Goal: Check status: Check status

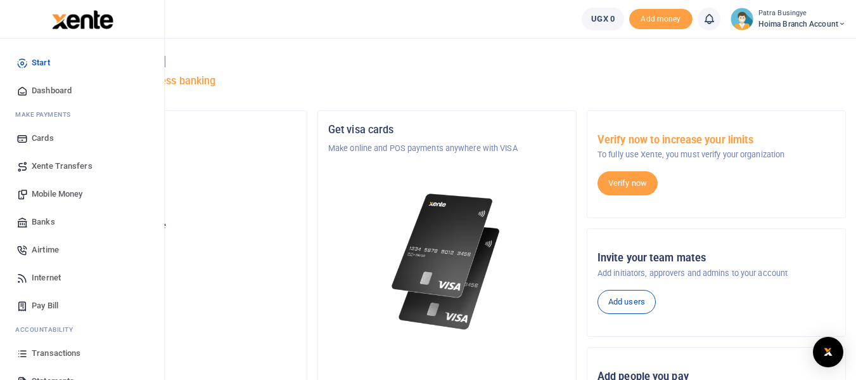
click at [55, 87] on span "Dashboard" at bounding box center [52, 90] width 40 height 13
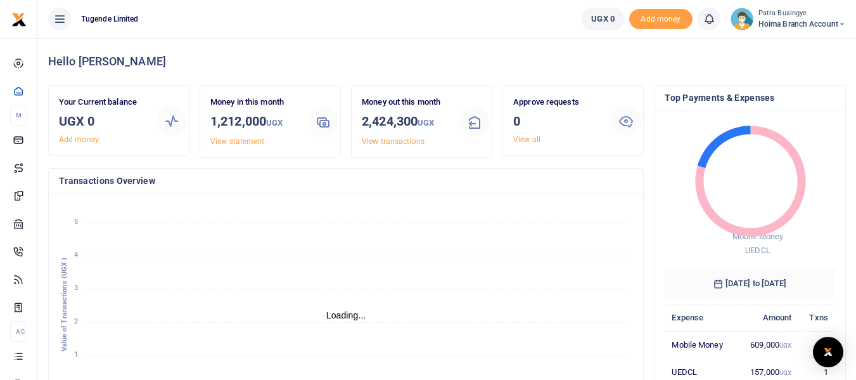
scroll to position [10, 10]
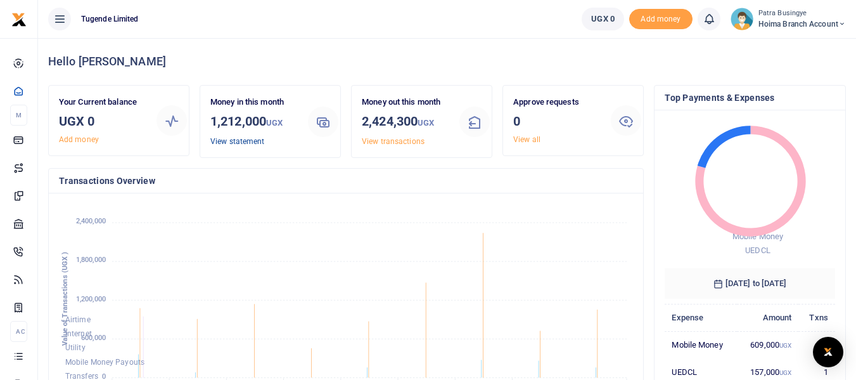
click at [229, 139] on link "View statement" at bounding box center [237, 141] width 54 height 9
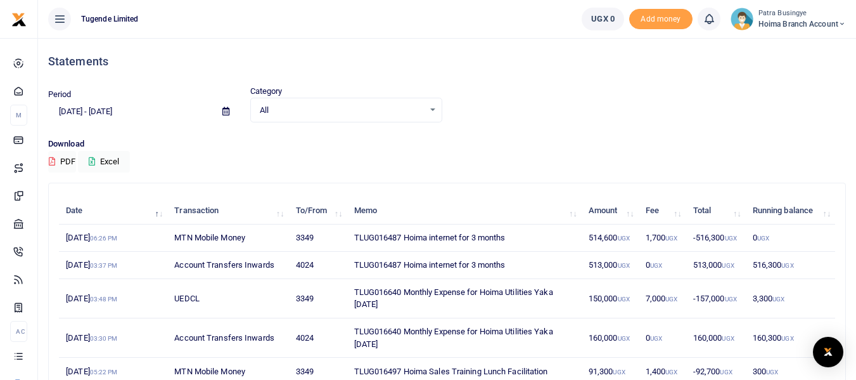
click at [448, 240] on td "TLUG016487 Hoima internet for 3 months" at bounding box center [464, 237] width 235 height 27
click at [417, 268] on td "TLUG016487 Hoima internet for 3 months" at bounding box center [464, 265] width 235 height 27
click at [440, 236] on td "TLUG016487 Hoima internet for 3 months" at bounding box center [464, 237] width 235 height 27
click at [397, 236] on td "TLUG016487 Hoima internet for 3 months" at bounding box center [464, 237] width 235 height 27
click at [214, 235] on td "MTN Mobile Money" at bounding box center [227, 237] width 121 height 27
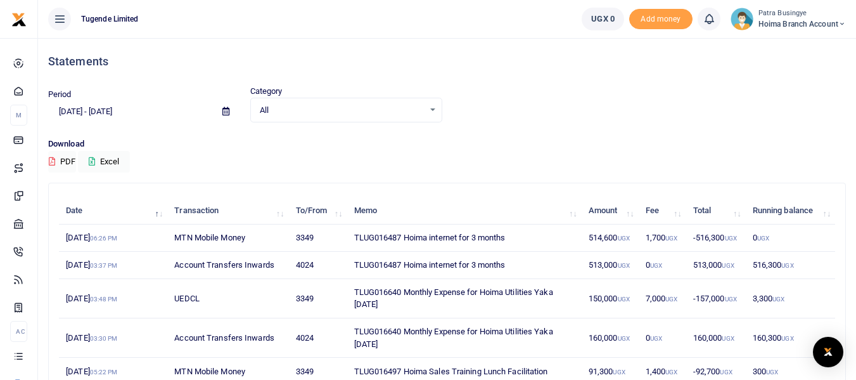
click at [89, 238] on td "[DATE] 06:26 PM" at bounding box center [113, 237] width 108 height 27
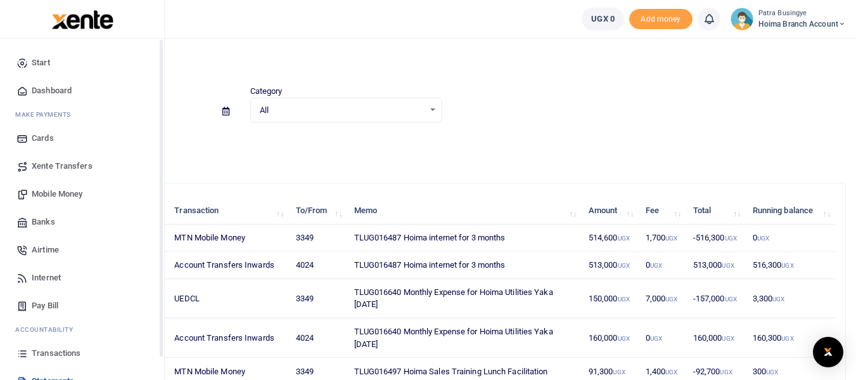
click at [44, 84] on span "Dashboard" at bounding box center [52, 90] width 40 height 13
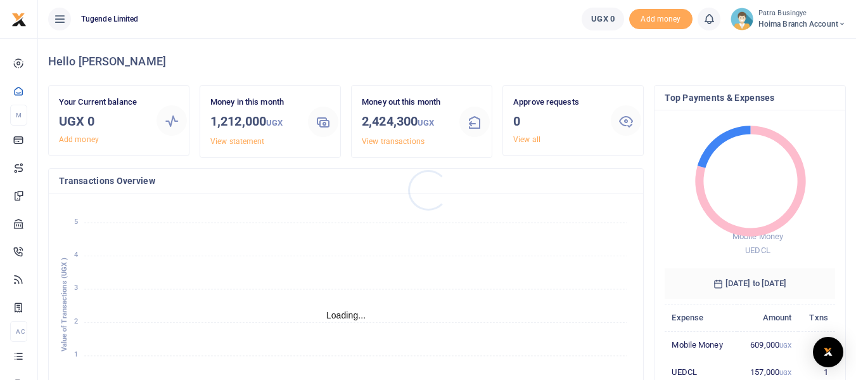
scroll to position [10, 10]
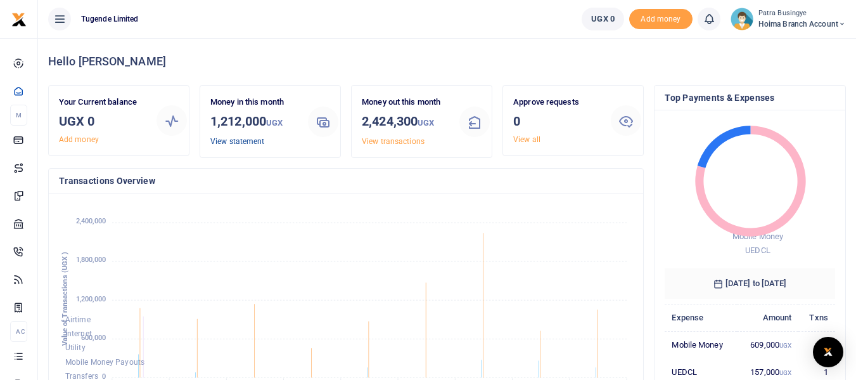
click at [235, 139] on link "View statement" at bounding box center [237, 141] width 54 height 9
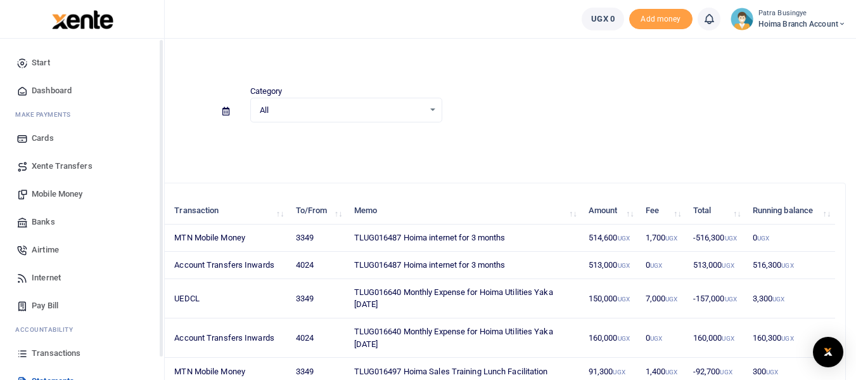
click at [18, 92] on icon at bounding box center [21, 90] width 11 height 11
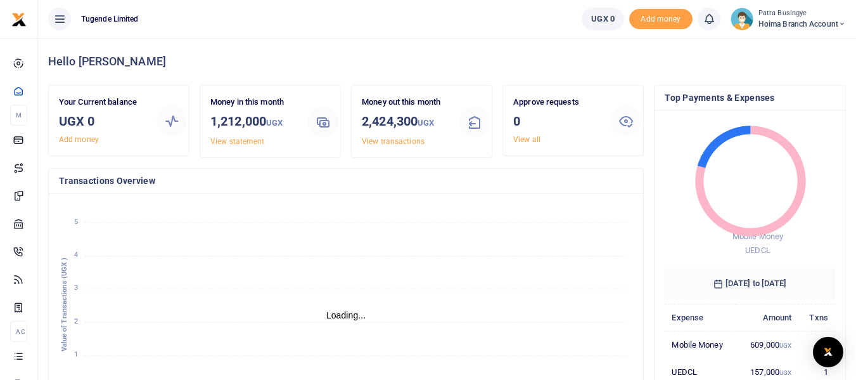
scroll to position [10, 10]
click at [116, 116] on h3 "UGX 0" at bounding box center [102, 121] width 87 height 19
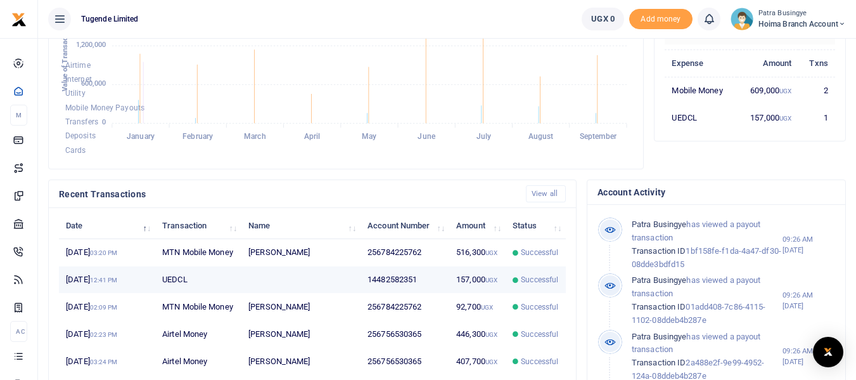
scroll to position [317, 0]
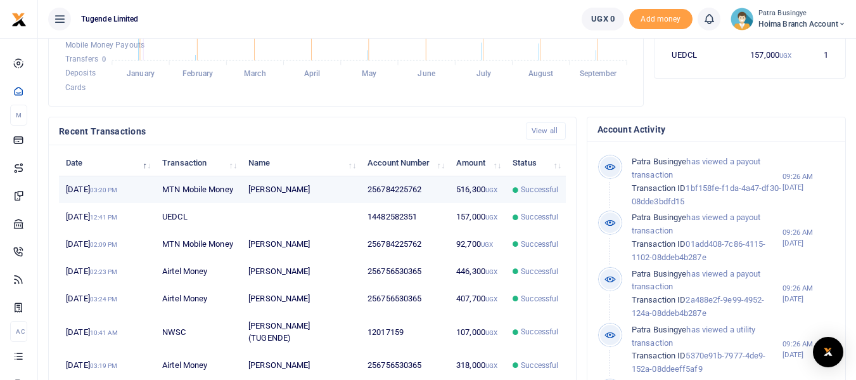
click at [273, 204] on td "[PERSON_NAME]" at bounding box center [301, 189] width 119 height 27
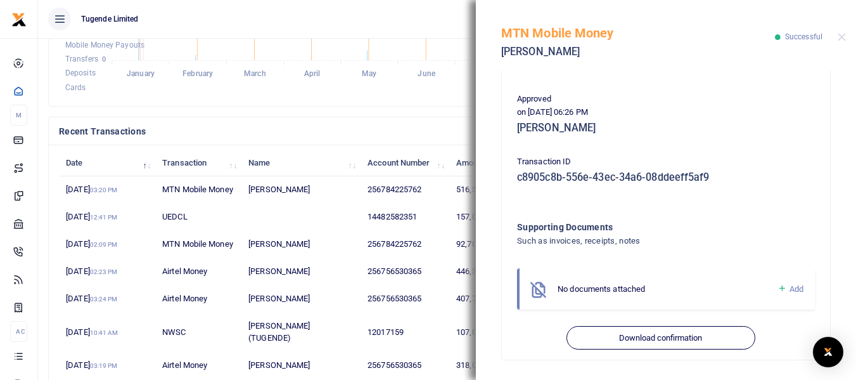
scroll to position [294, 0]
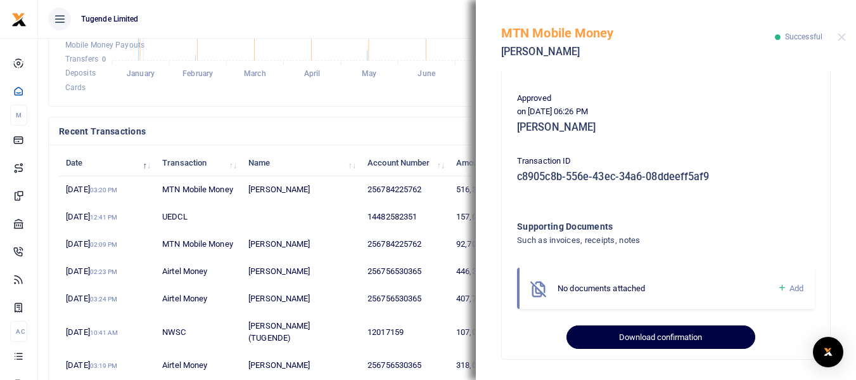
click at [649, 337] on button "Download confirmation" at bounding box center [661, 337] width 188 height 24
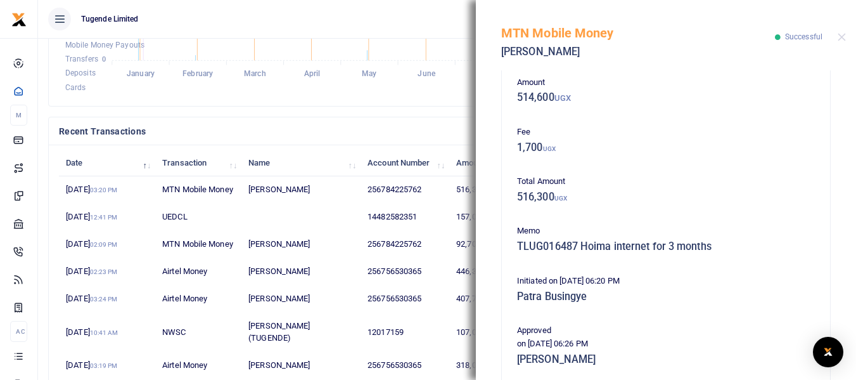
scroll to position [41, 0]
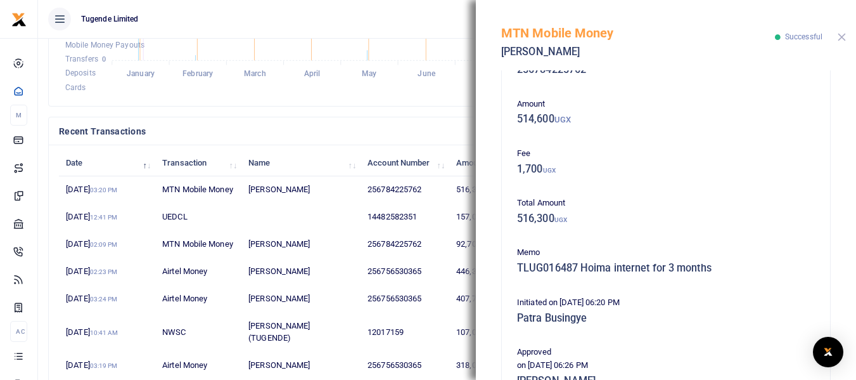
click at [842, 39] on button "Close" at bounding box center [842, 37] width 8 height 8
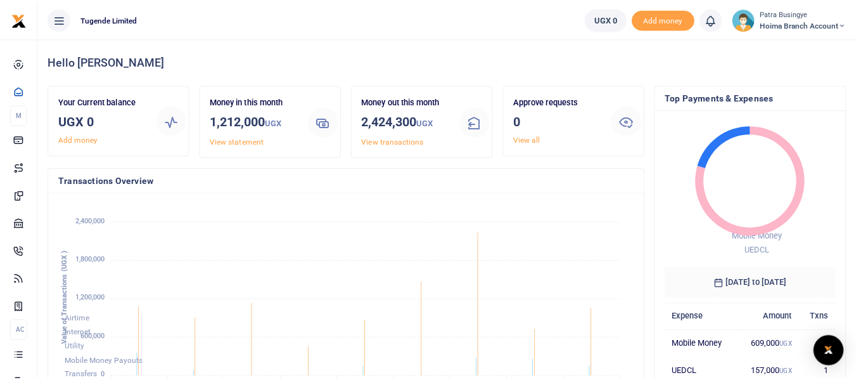
scroll to position [10, 10]
